Goal: Information Seeking & Learning: Check status

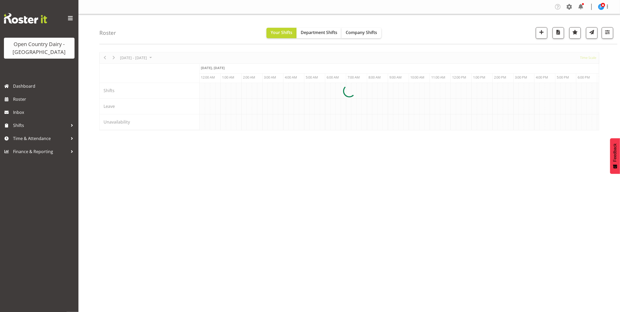
scroll to position [0, 1507]
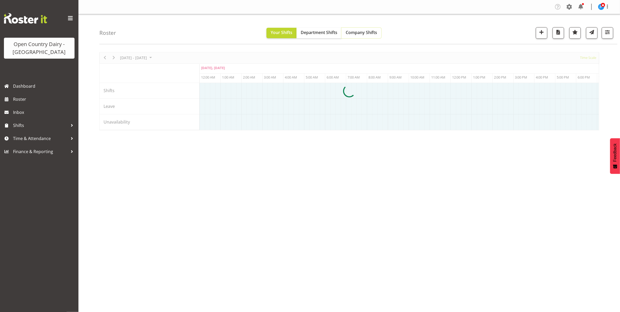
click at [368, 32] on span "Company Shifts" at bounding box center [361, 33] width 31 height 6
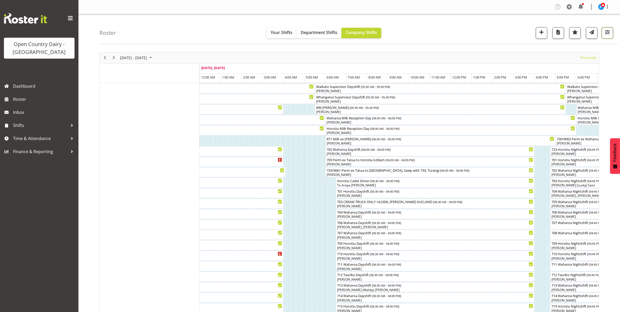
click at [610, 32] on span "button" at bounding box center [607, 32] width 7 height 7
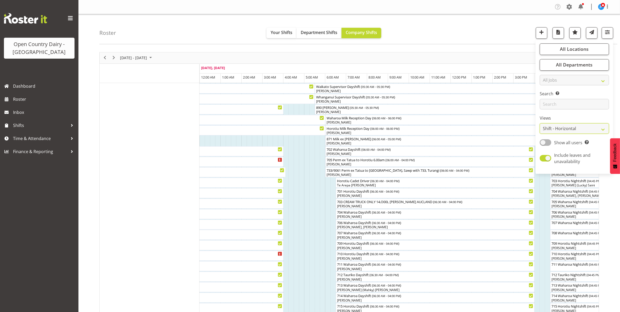
click at [565, 129] on select "Staff Role Shift - Horizontal Shift - Vertical Staff - Location" at bounding box center [574, 128] width 69 height 10
select select "staff"
click at [540, 123] on select "Staff Role Shift - Horizontal Shift - Vertical Staff - Location" at bounding box center [574, 128] width 69 height 10
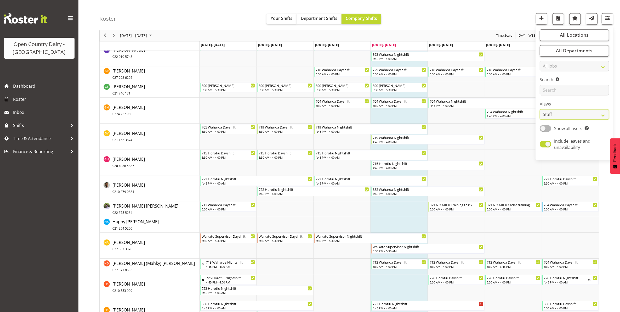
scroll to position [1472, 0]
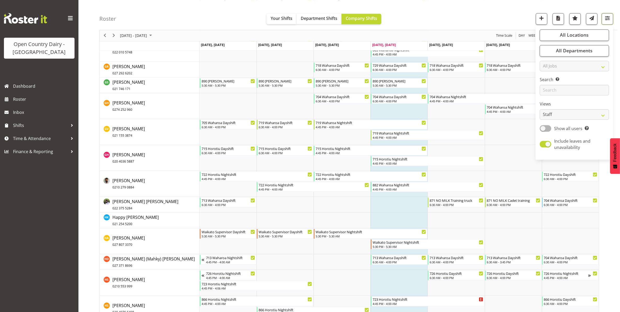
click at [606, 16] on span "button" at bounding box center [607, 18] width 7 height 7
click at [114, 35] on span "Next" at bounding box center [114, 35] width 6 height 7
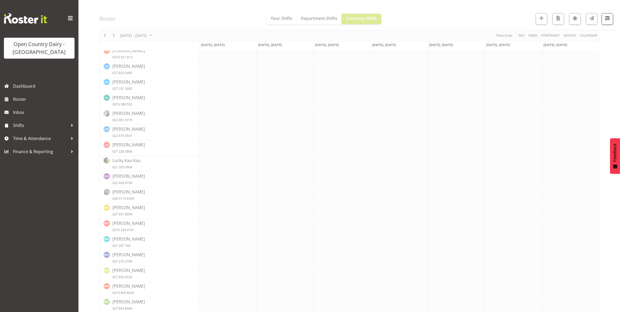
scroll to position [0, 0]
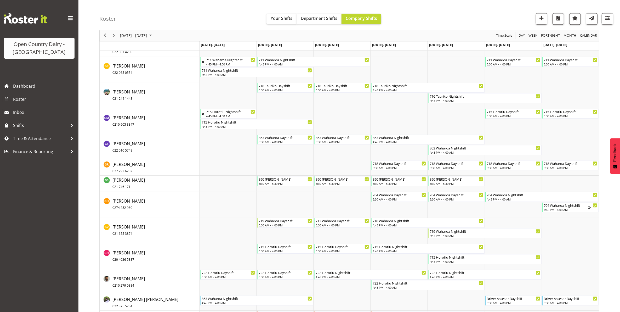
scroll to position [1635, 0]
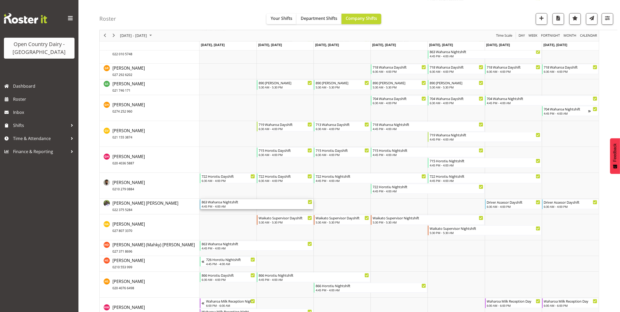
click at [222, 204] on div "863 Waharoa Nightshift" at bounding box center [257, 201] width 111 height 5
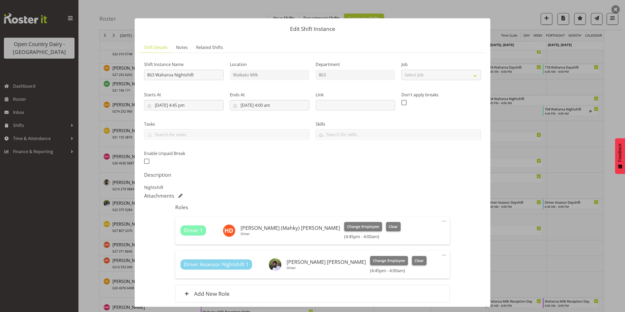
click at [616, 8] on button "button" at bounding box center [616, 9] width 8 height 8
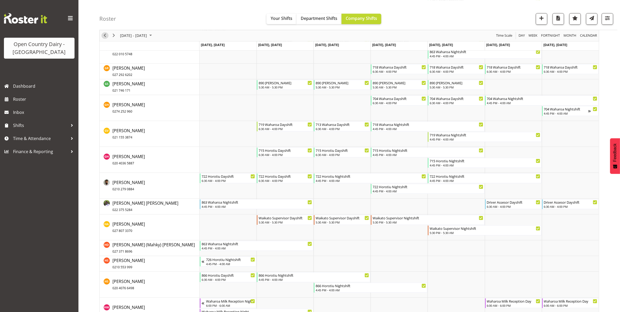
drag, startPoint x: 104, startPoint y: 36, endPoint x: 223, endPoint y: 226, distance: 223.9
click at [104, 36] on span "Previous" at bounding box center [105, 35] width 6 height 7
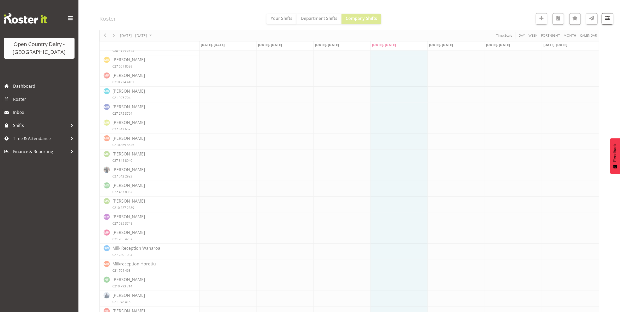
scroll to position [0, 0]
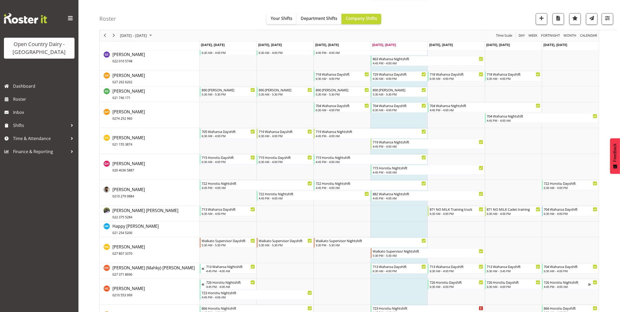
scroll to position [1472, 0]
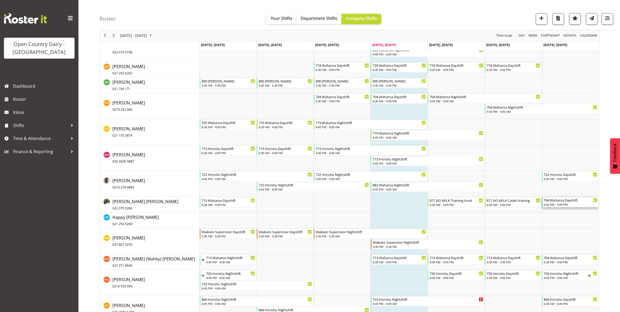
click at [560, 202] on div "704 Waharoa Dayshift" at bounding box center [571, 199] width 54 height 5
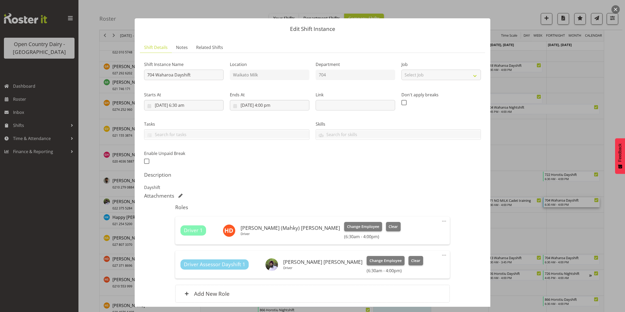
click at [615, 9] on button "button" at bounding box center [616, 9] width 8 height 8
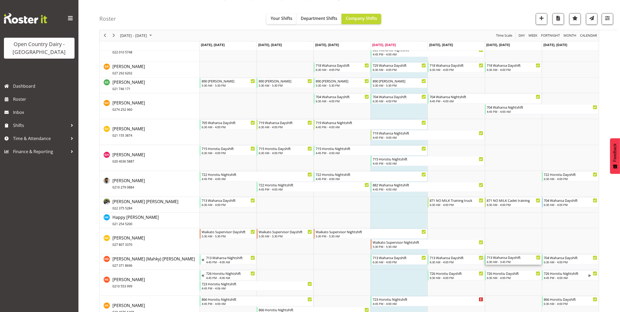
click at [506, 261] on div "6:30 AM - 3:45 PM" at bounding box center [514, 262] width 54 height 4
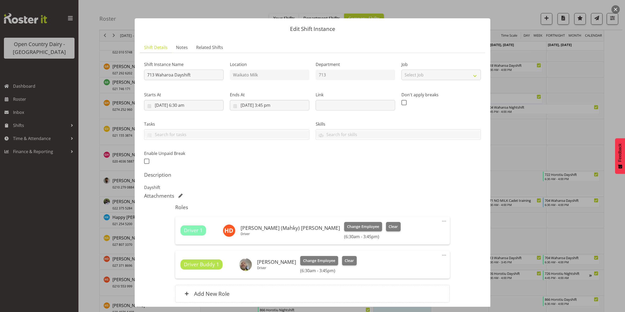
click at [616, 9] on button "button" at bounding box center [616, 9] width 8 height 8
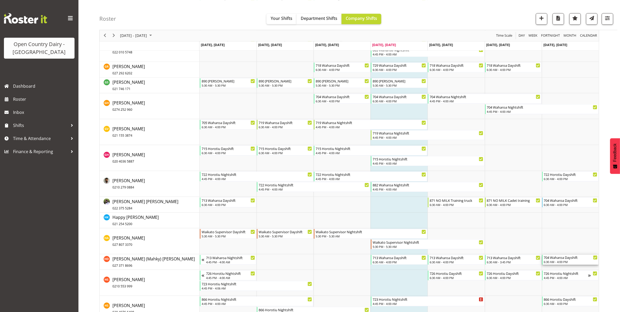
click at [574, 260] on div "6:30 AM - 4:00 PM" at bounding box center [571, 262] width 54 height 4
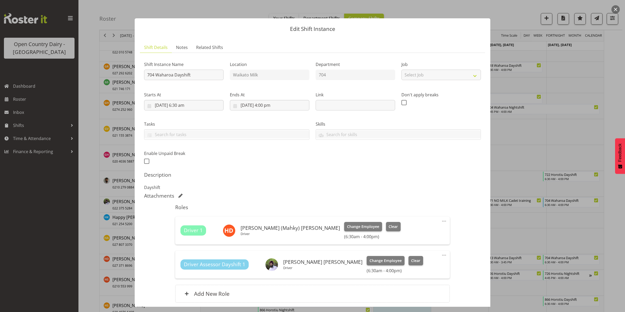
click at [616, 6] on button "button" at bounding box center [616, 9] width 8 height 8
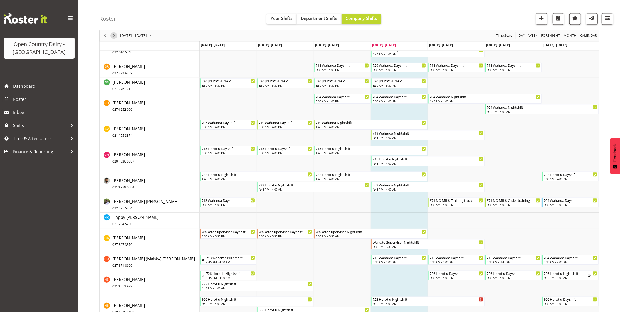
click at [113, 35] on span "Next" at bounding box center [114, 35] width 6 height 7
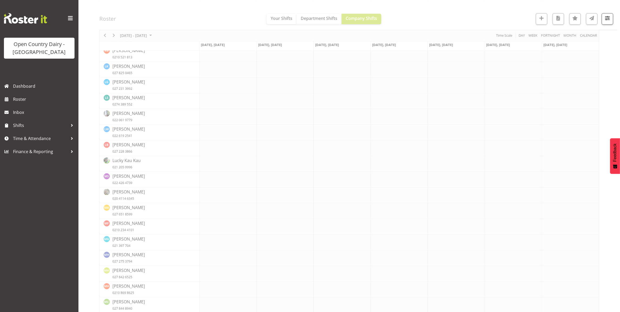
scroll to position [0, 0]
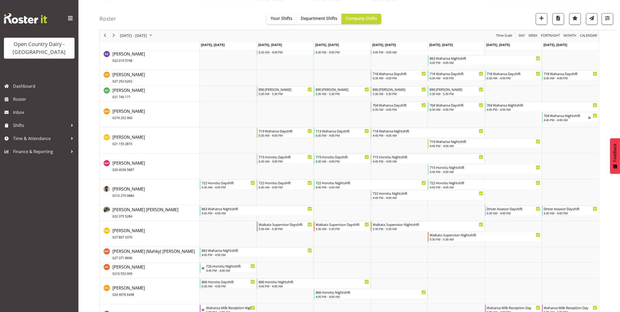
scroll to position [1629, 0]
click at [216, 210] on div "863 Waharoa Nightshift" at bounding box center [257, 207] width 111 height 5
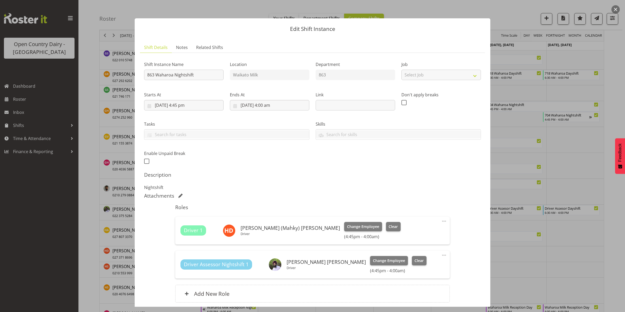
click at [616, 9] on button "button" at bounding box center [616, 9] width 8 height 8
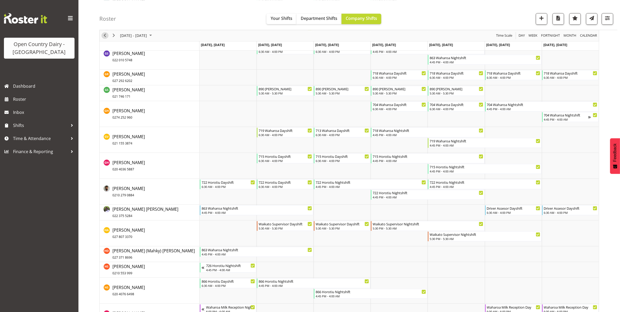
click at [105, 35] on span "Previous" at bounding box center [105, 35] width 6 height 7
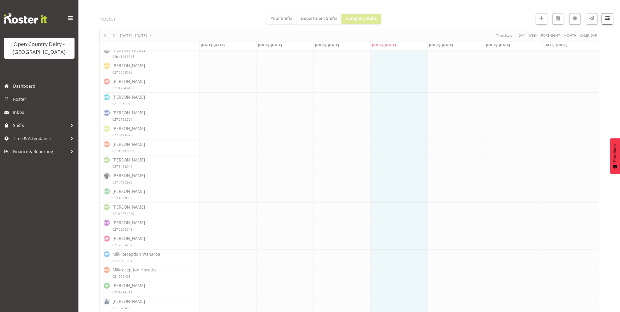
scroll to position [0, 0]
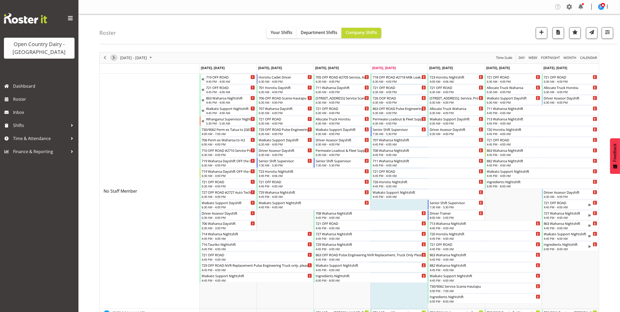
click at [114, 59] on span "Next" at bounding box center [114, 57] width 6 height 7
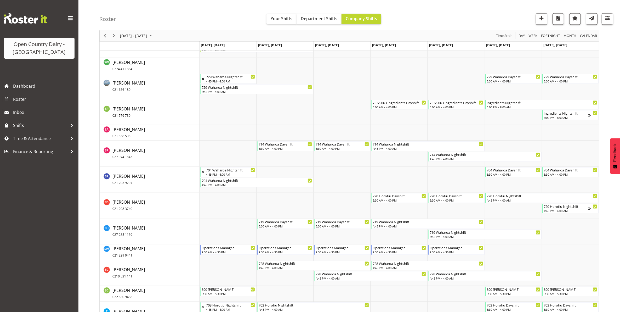
scroll to position [3597, 0]
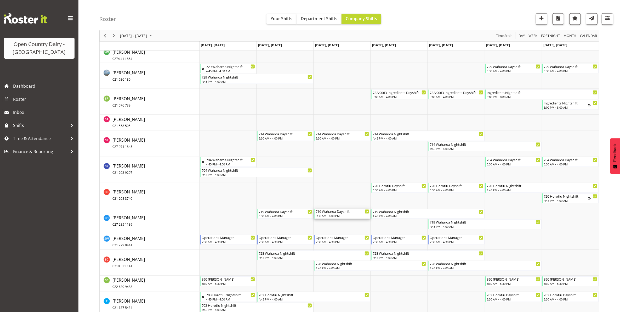
click at [340, 213] on div "719 Waharoa Dayshift" at bounding box center [343, 211] width 54 height 5
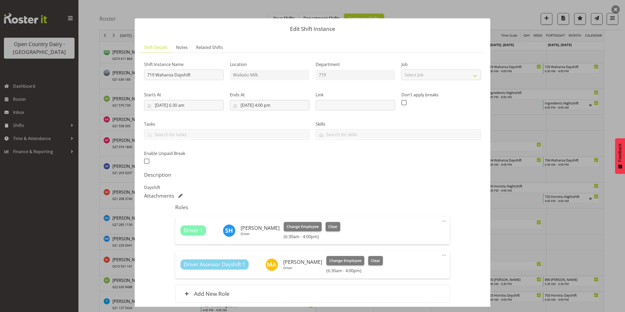
click at [615, 7] on button "button" at bounding box center [616, 9] width 8 height 8
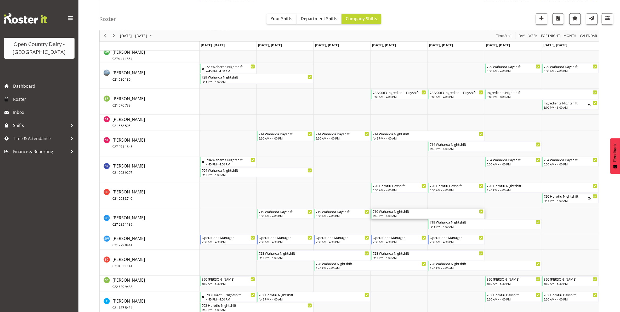
click at [393, 215] on div "4:45 PM - 4:00 AM" at bounding box center [428, 216] width 111 height 4
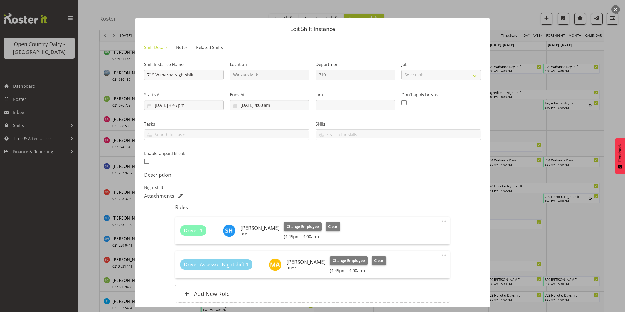
click at [616, 9] on button "button" at bounding box center [616, 9] width 8 height 8
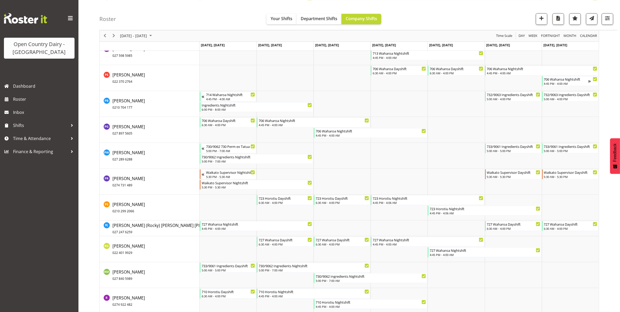
scroll to position [3205, 0]
